Goal: Task Accomplishment & Management: Manage account settings

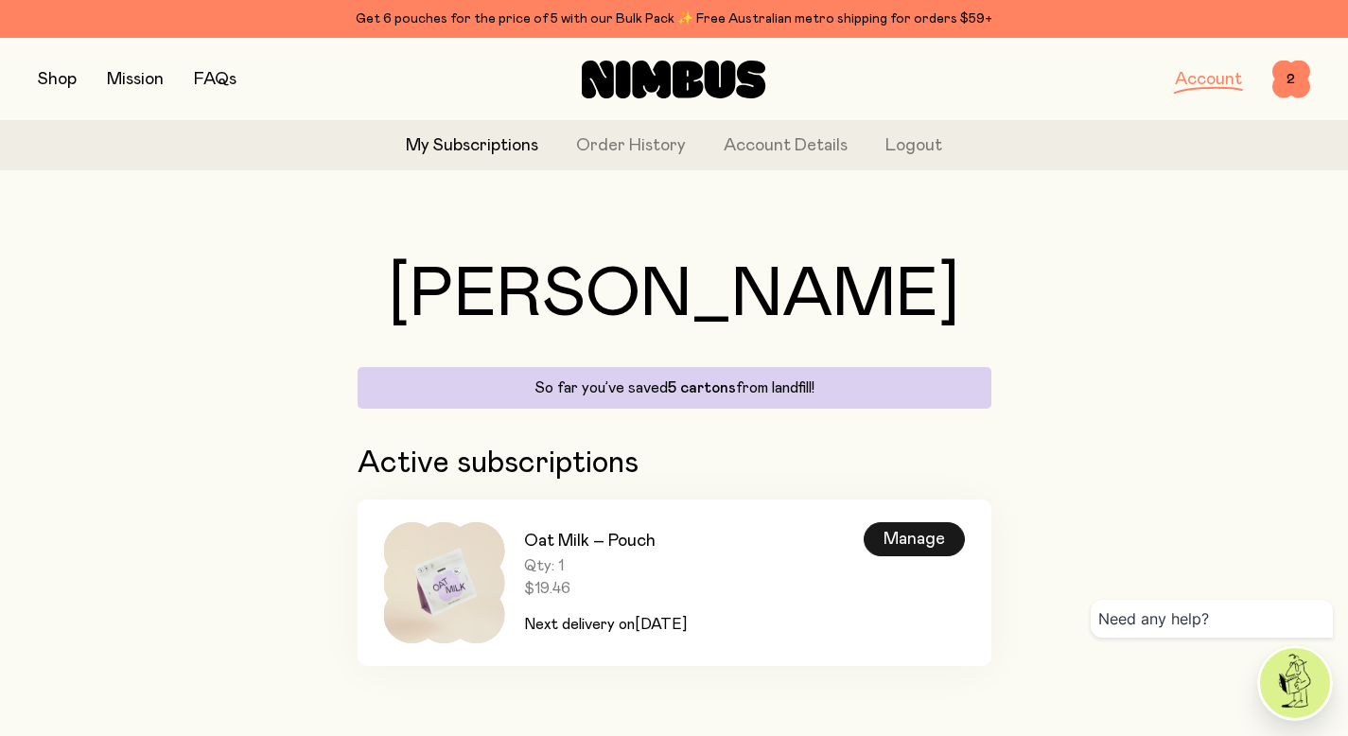
click at [894, 540] on div "Manage" at bounding box center [913, 539] width 101 height 34
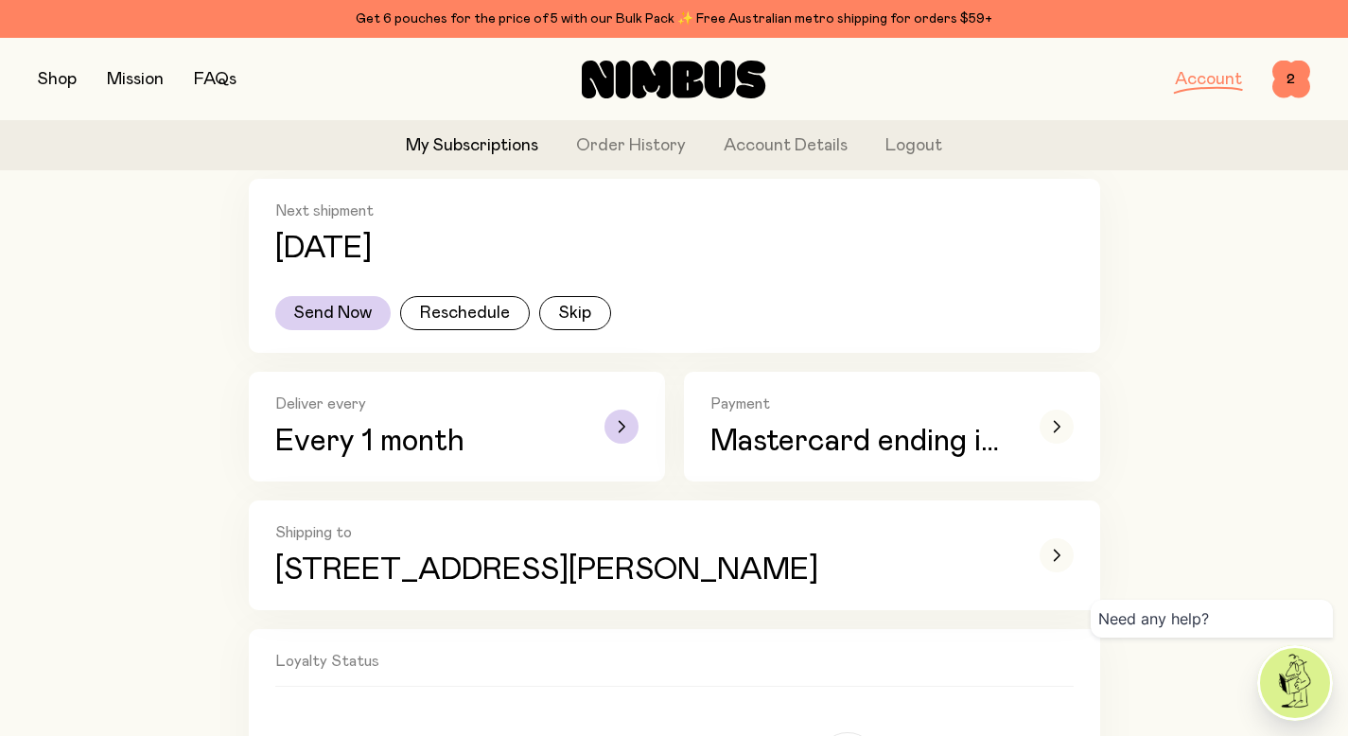
scroll to position [307, 0]
click at [466, 307] on button "Reschedule" at bounding box center [465, 312] width 130 height 34
select select "*"
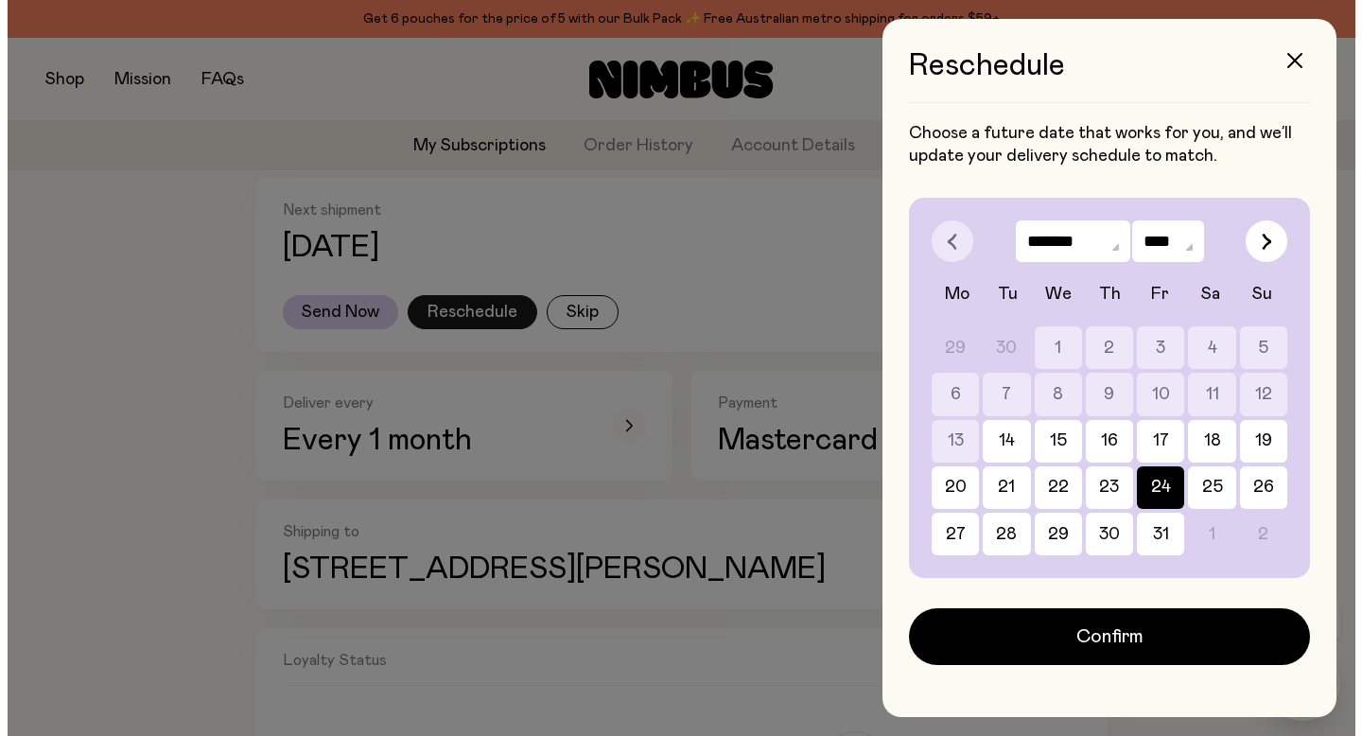
scroll to position [0, 0]
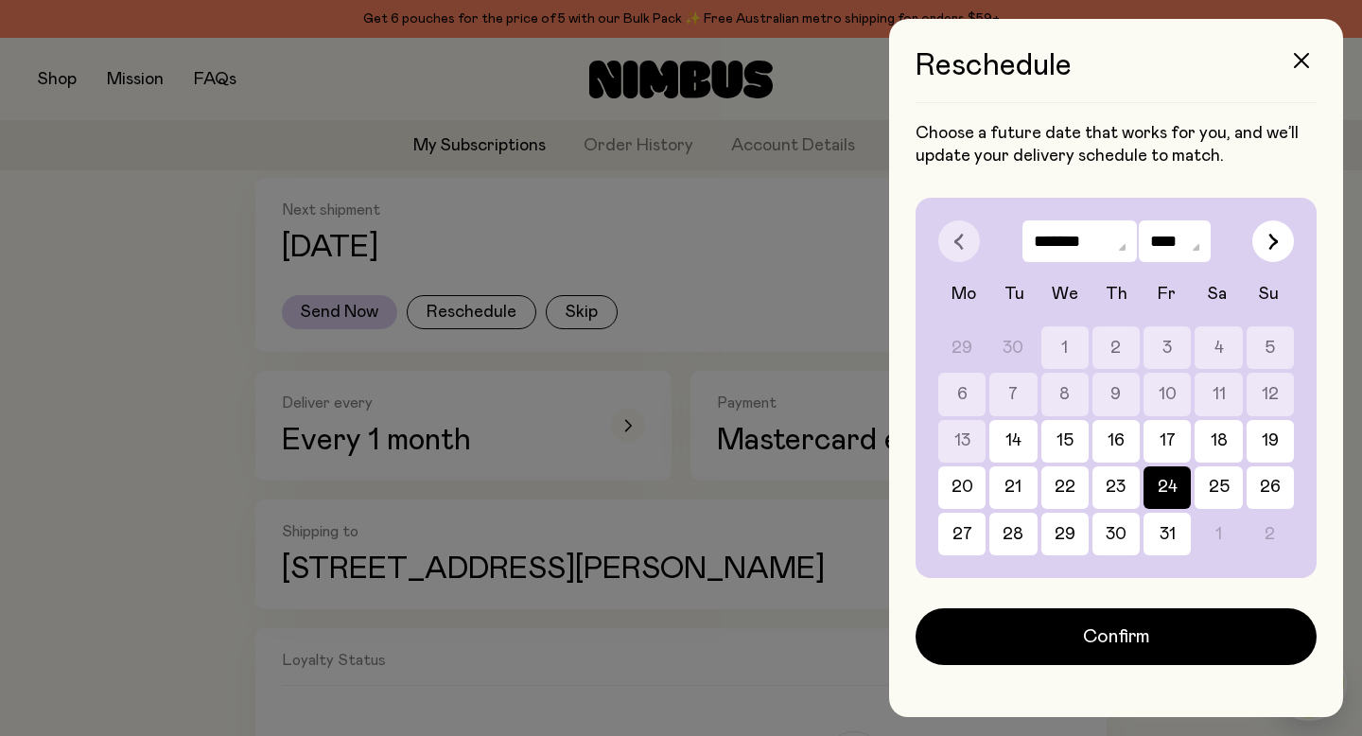
click at [658, 278] on div at bounding box center [681, 368] width 1362 height 736
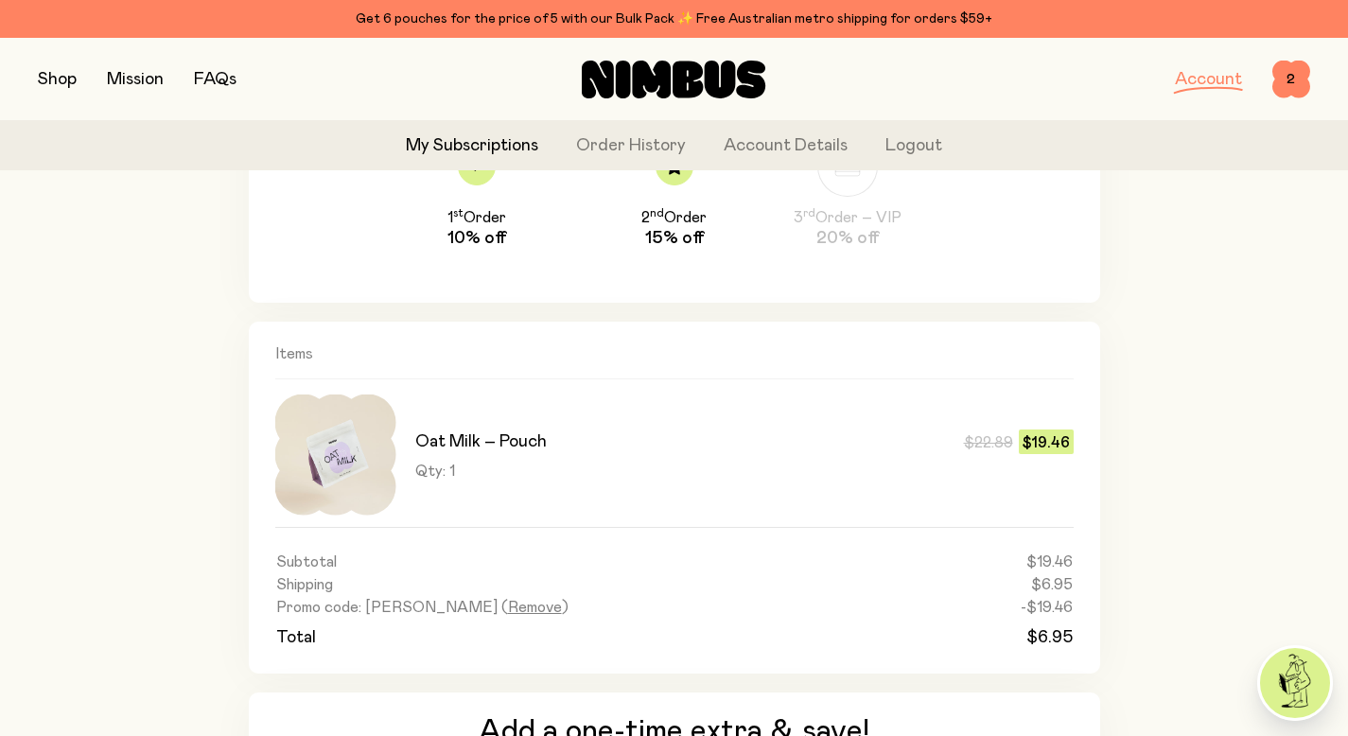
scroll to position [901, 0]
click at [406, 478] on div "Oat Milk – Pouch $22.89 $19.46 Qty: 1 $22.89 $19.46" at bounding box center [674, 455] width 798 height 121
click at [458, 478] on div "Qty: 1 $22.89 $19.46" at bounding box center [744, 471] width 658 height 19
click at [432, 467] on span "Qty: 1" at bounding box center [435, 471] width 40 height 19
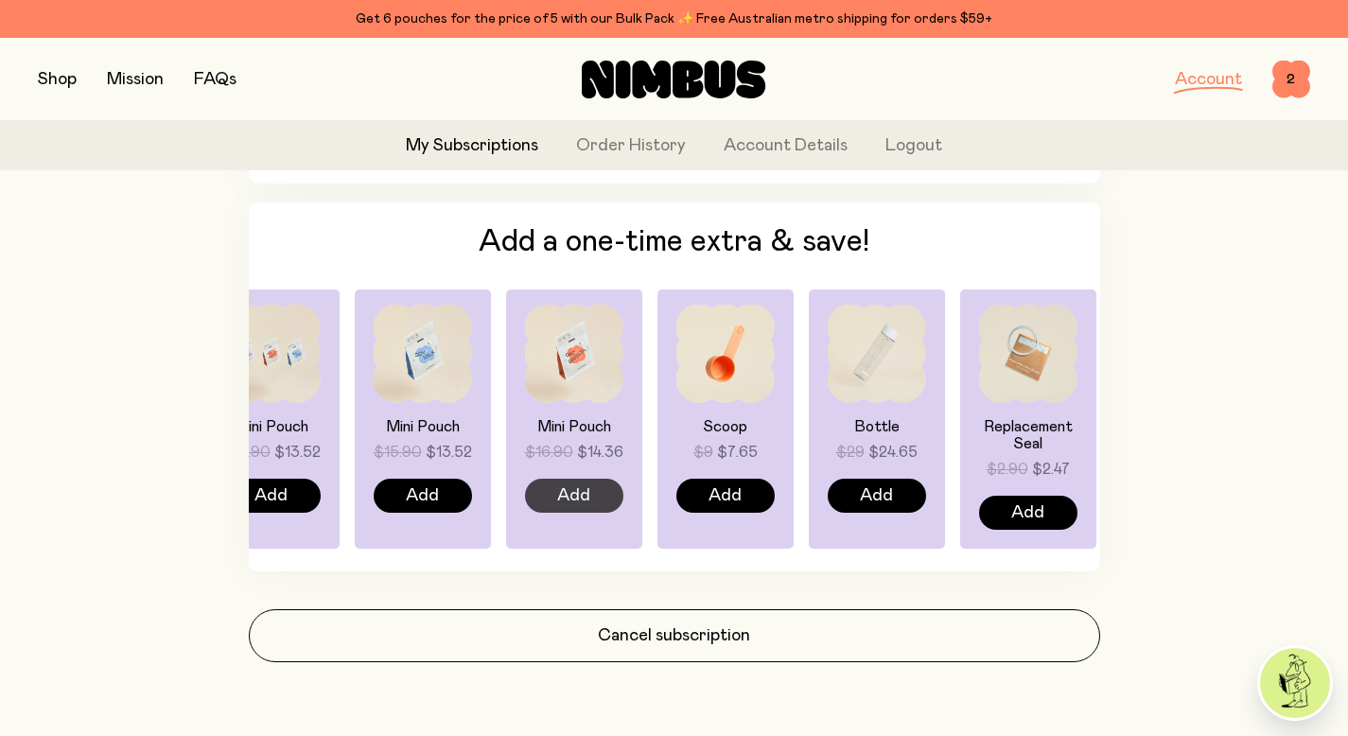
scroll to position [1390, 0]
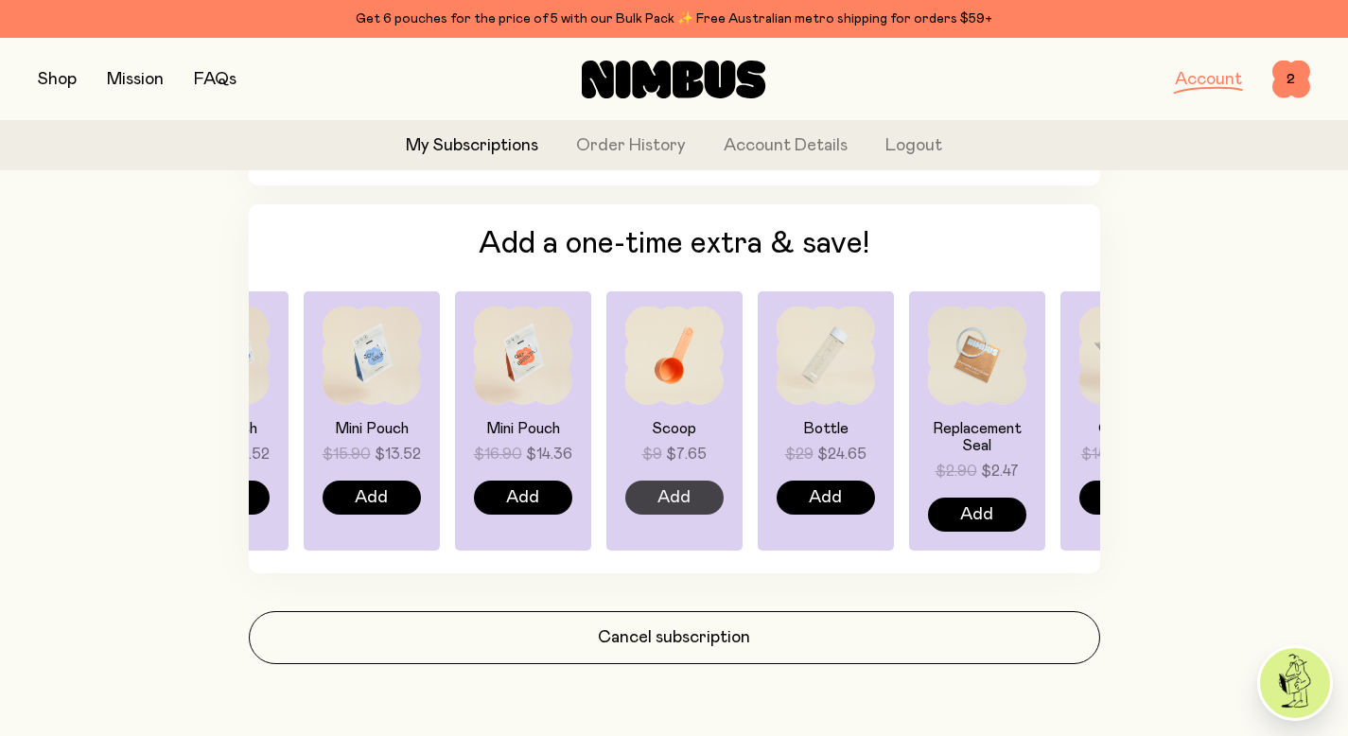
click at [674, 496] on span "Add" at bounding box center [673, 497] width 33 height 26
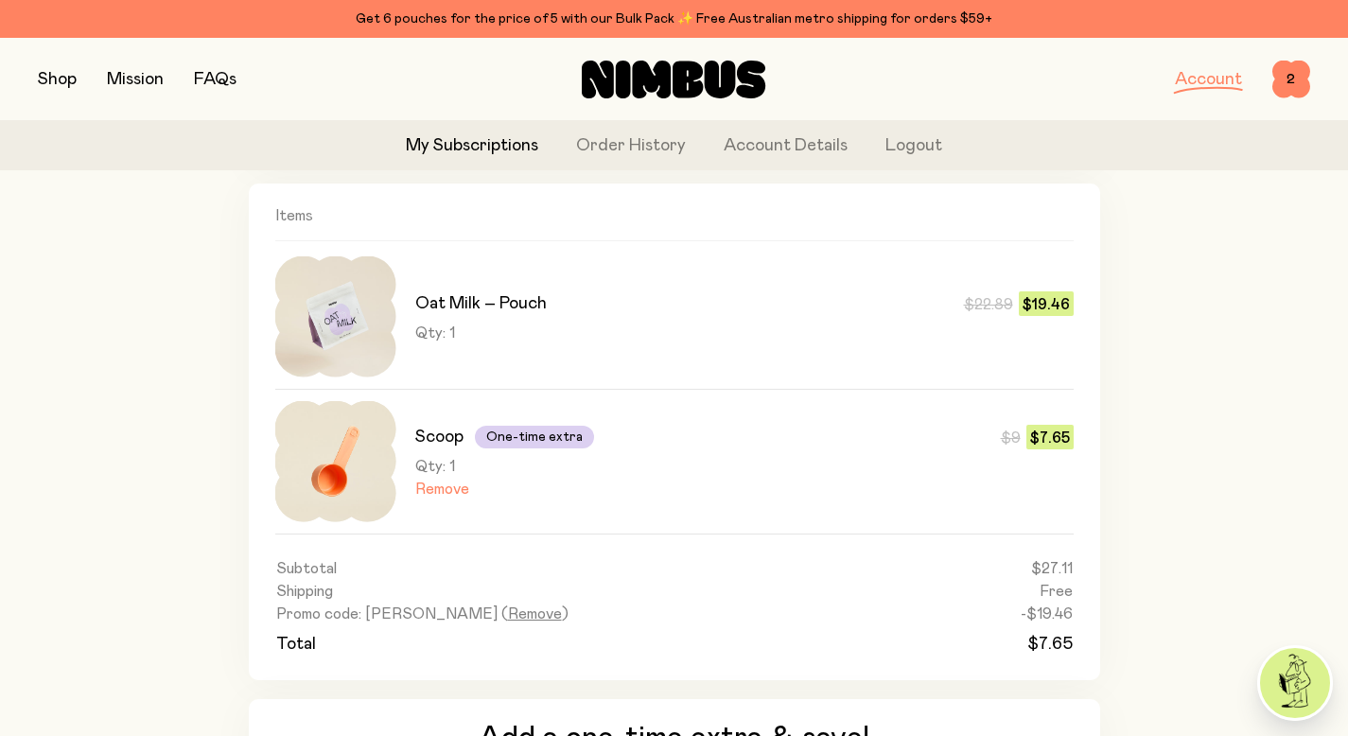
scroll to position [1041, 0]
click at [504, 148] on link "My Subscriptions" at bounding box center [472, 146] width 132 height 26
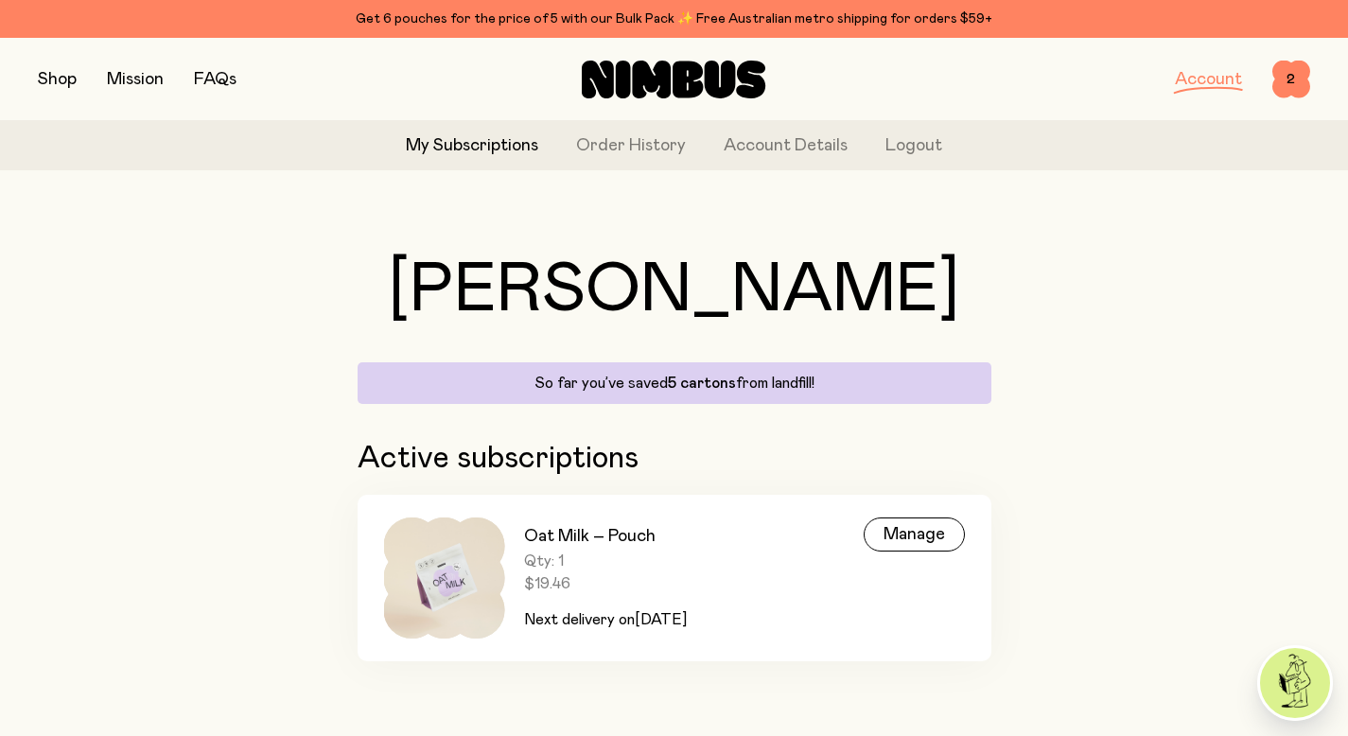
scroll to position [6, 0]
click at [918, 535] on div "Manage" at bounding box center [913, 533] width 101 height 34
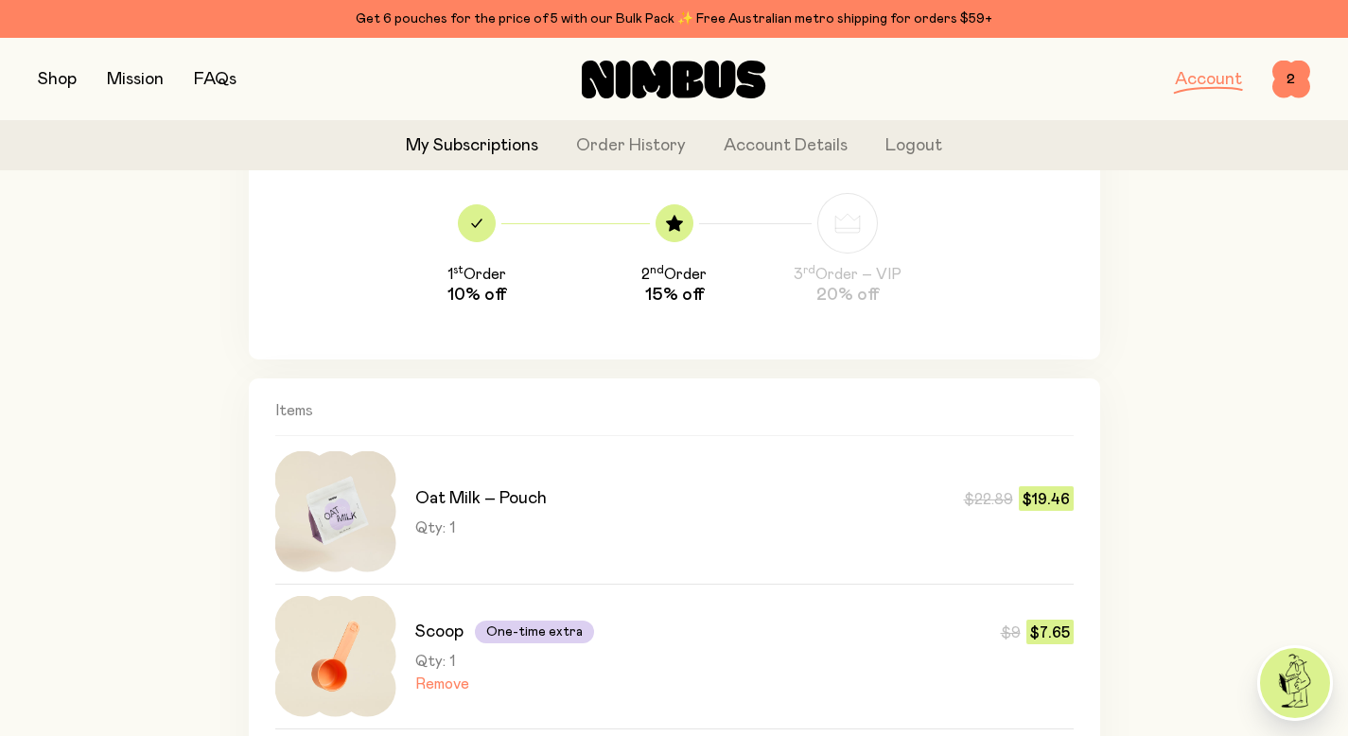
scroll to position [875, 0]
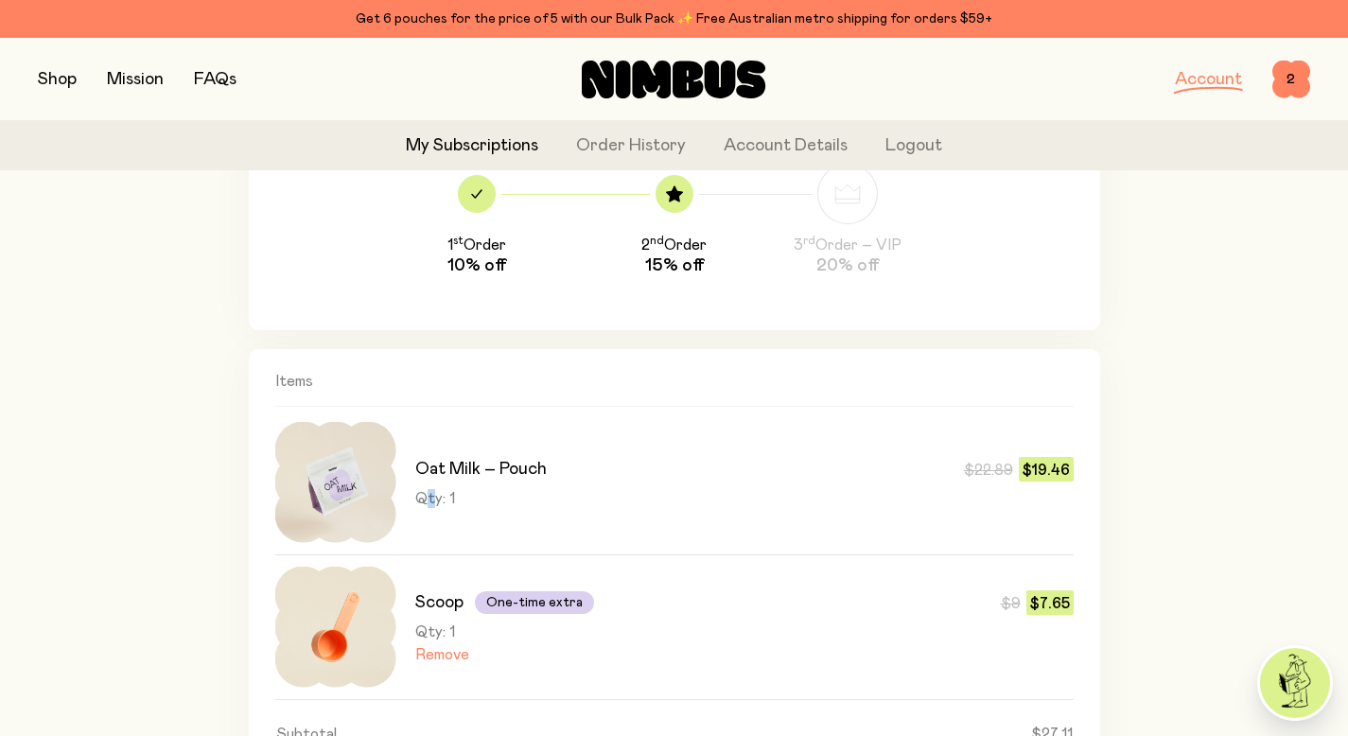
click at [429, 495] on span "Qty: 1" at bounding box center [435, 498] width 40 height 19
click at [318, 434] on img at bounding box center [335, 482] width 121 height 121
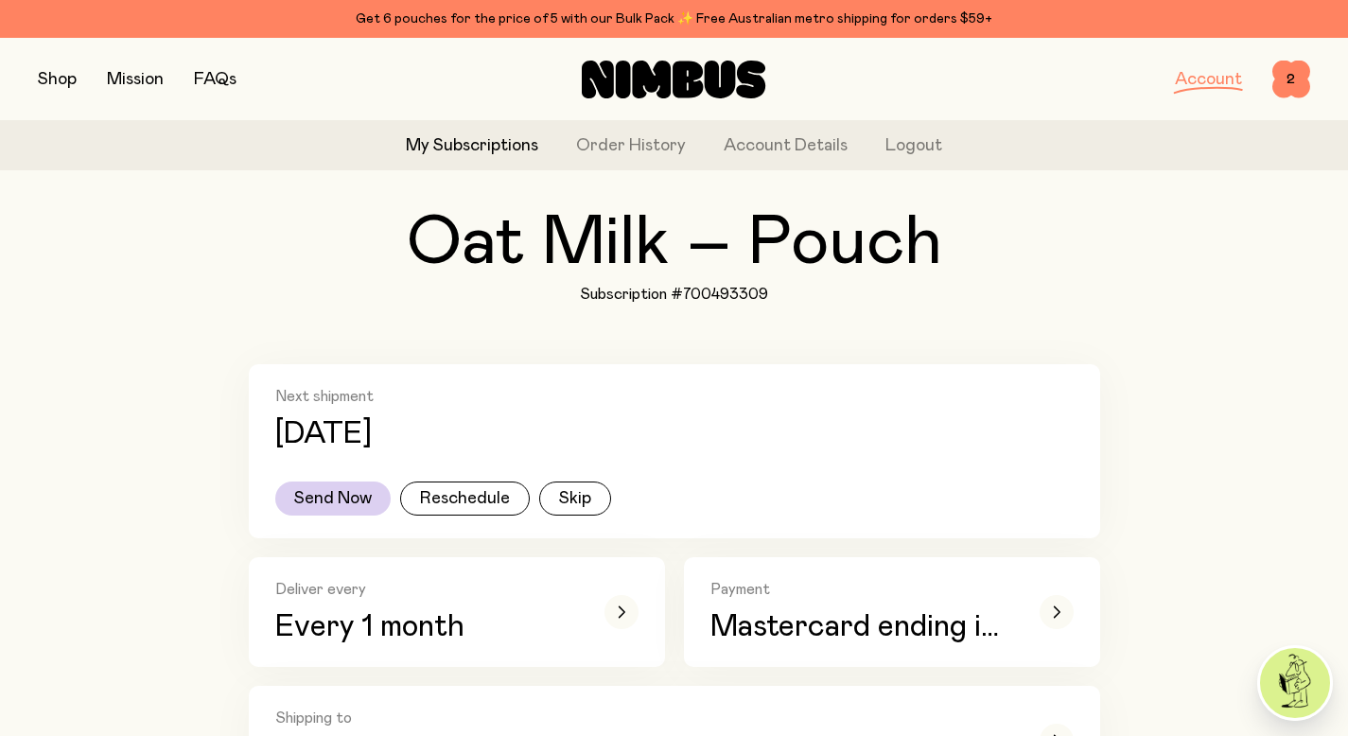
scroll to position [58, 0]
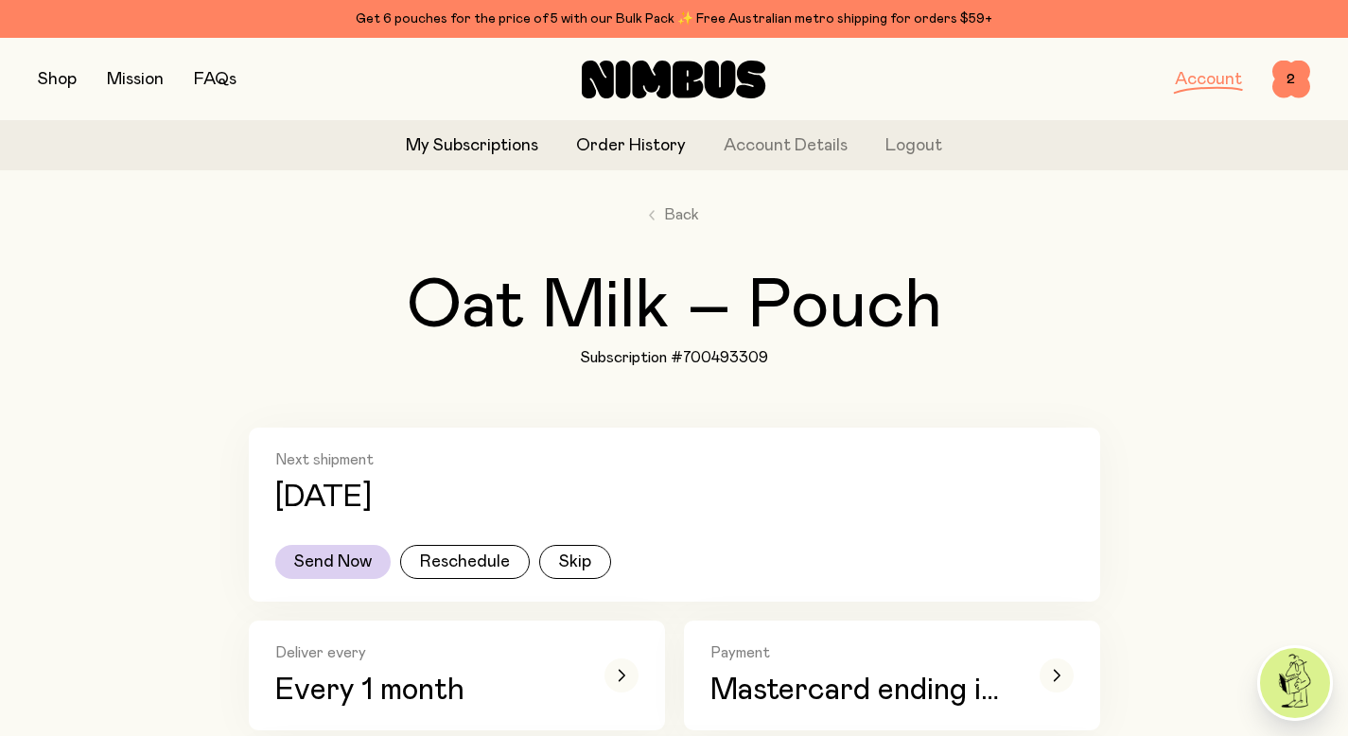
click at [672, 148] on link "Order History" at bounding box center [631, 146] width 110 height 26
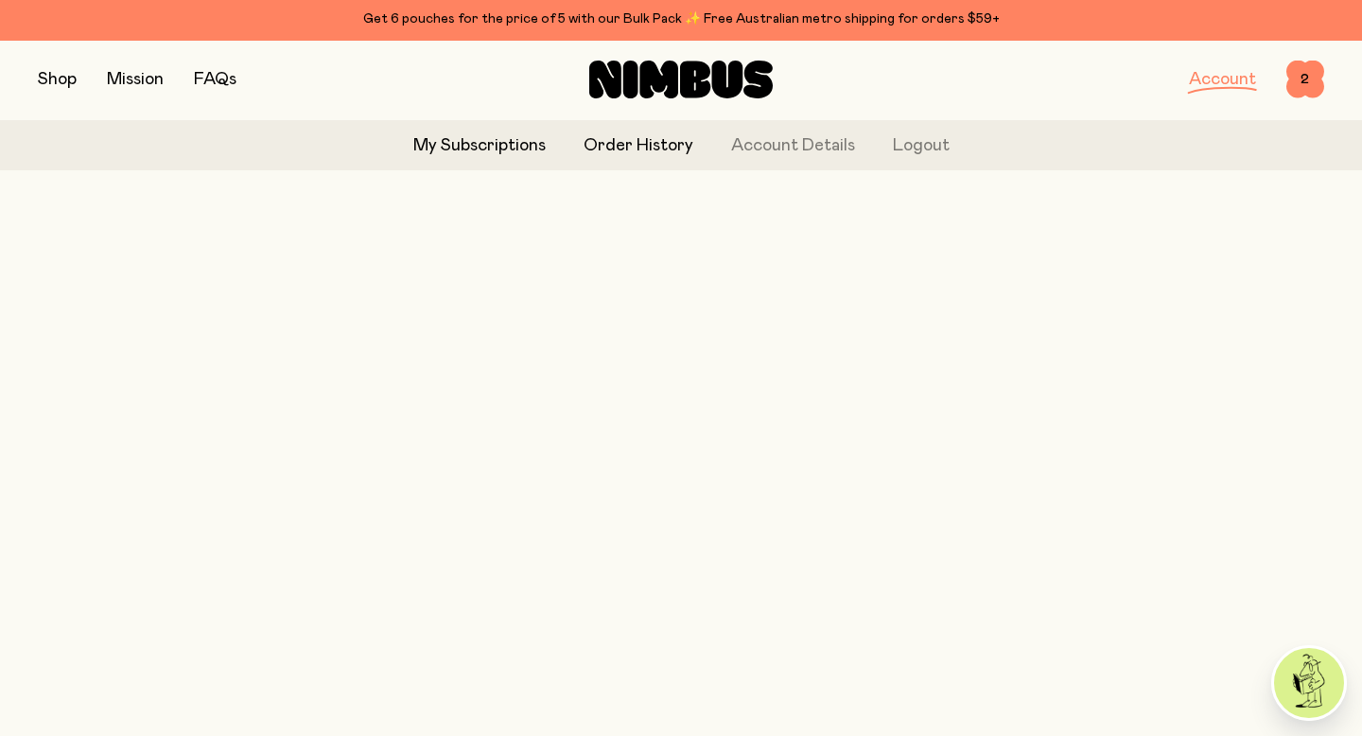
click at [488, 142] on link "My Subscriptions" at bounding box center [479, 146] width 132 height 26
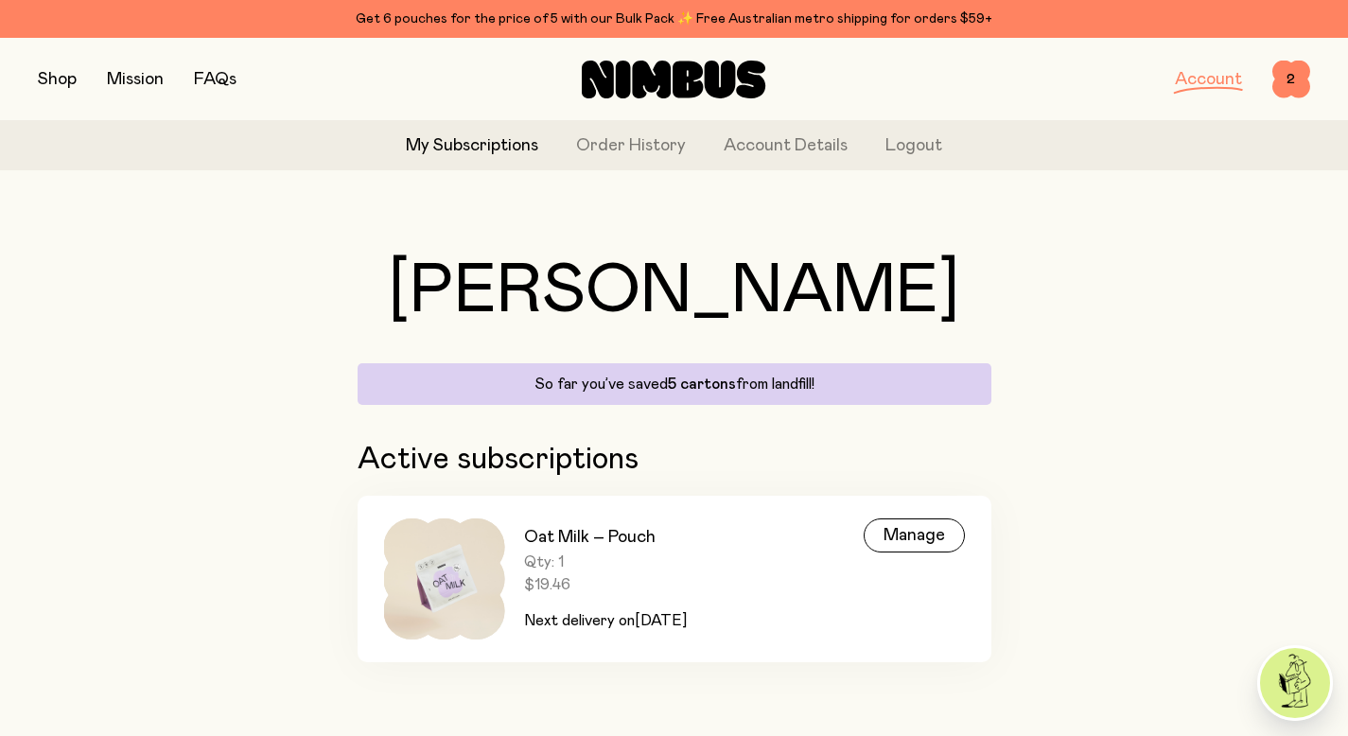
scroll to position [6, 0]
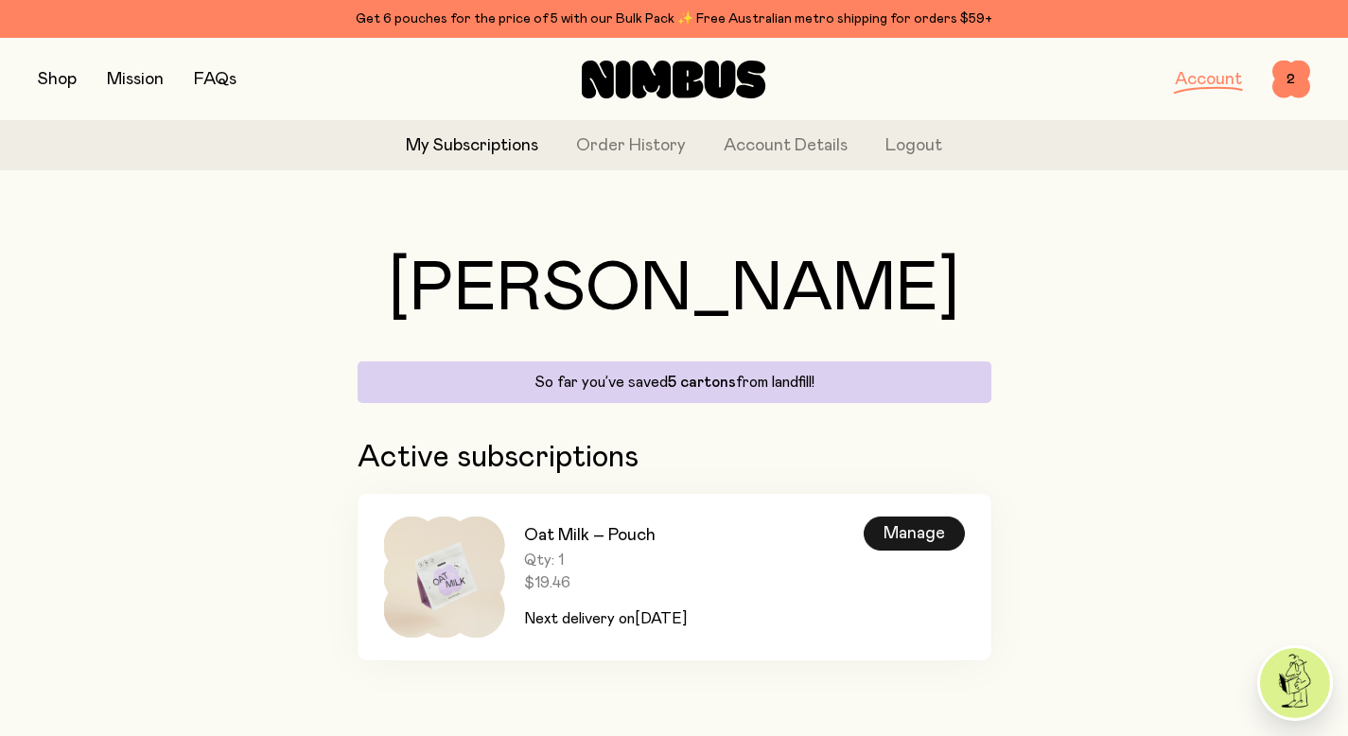
click at [903, 536] on div "Manage" at bounding box center [913, 533] width 101 height 34
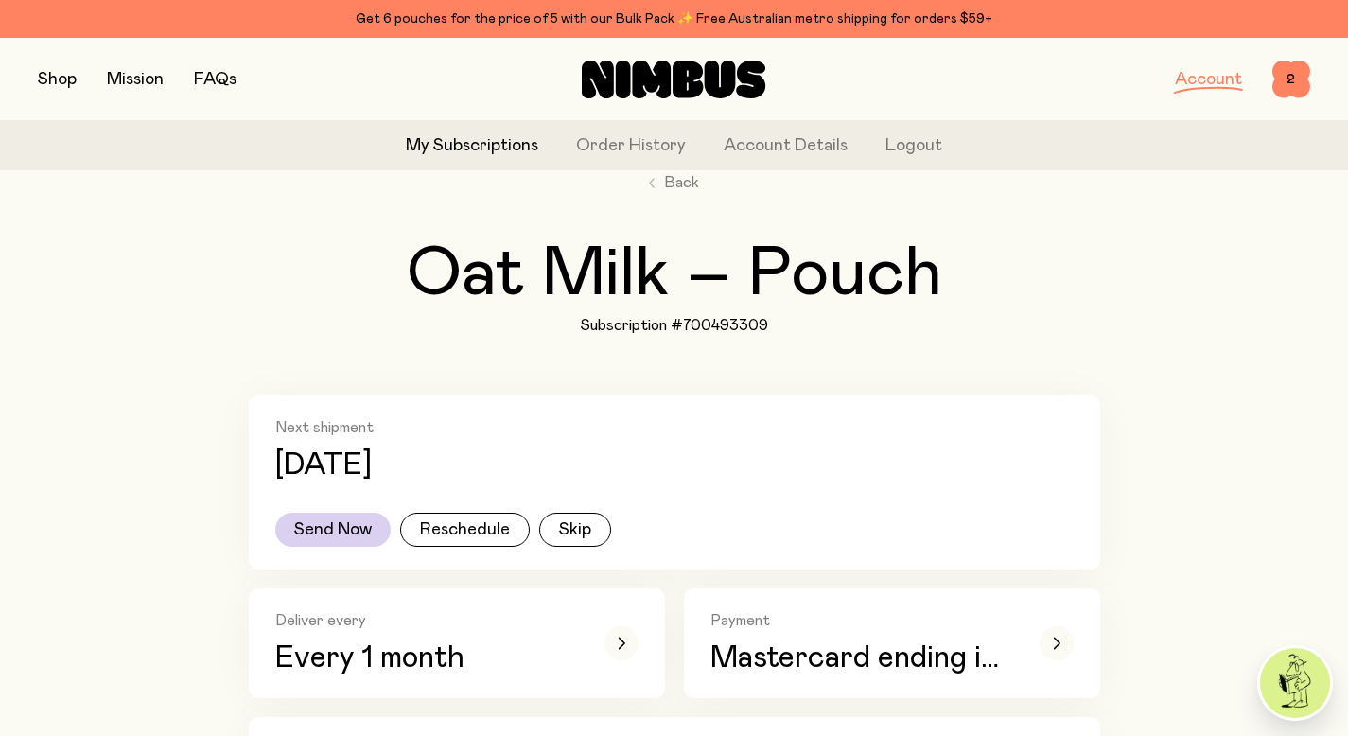
scroll to position [89, 0]
